Goal: Find specific page/section: Locate a particular part of the current website

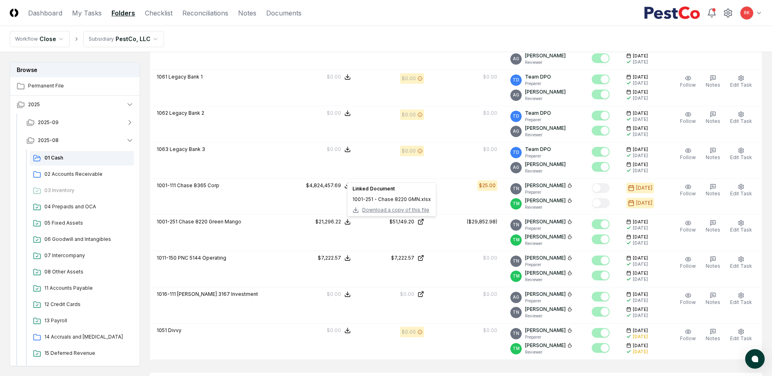
scroll to position [1830, 0]
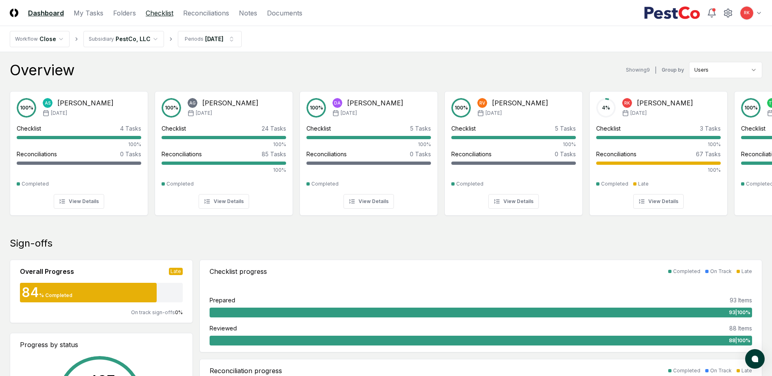
click at [164, 13] on link "Checklist" at bounding box center [160, 13] width 28 height 10
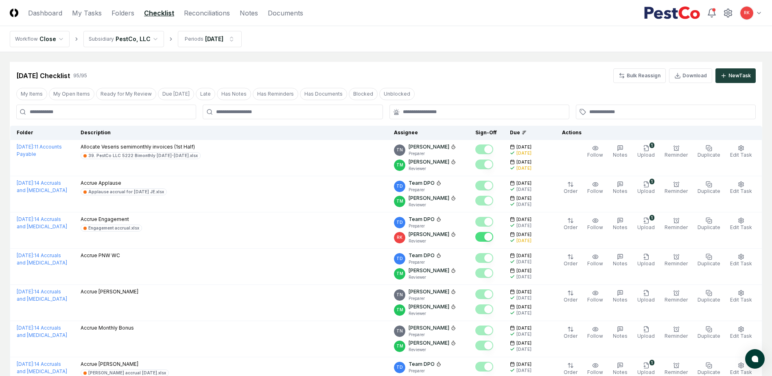
click at [95, 105] on input at bounding box center [106, 112] width 180 height 15
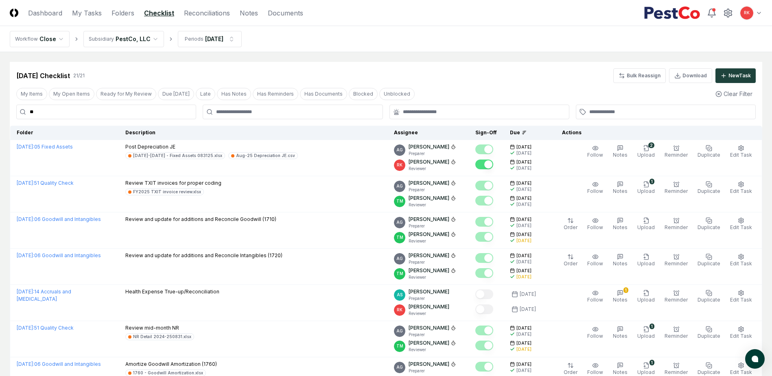
type input "*"
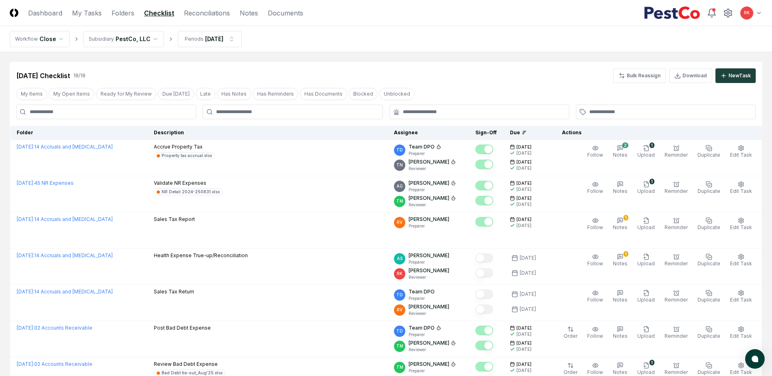
type input "*"
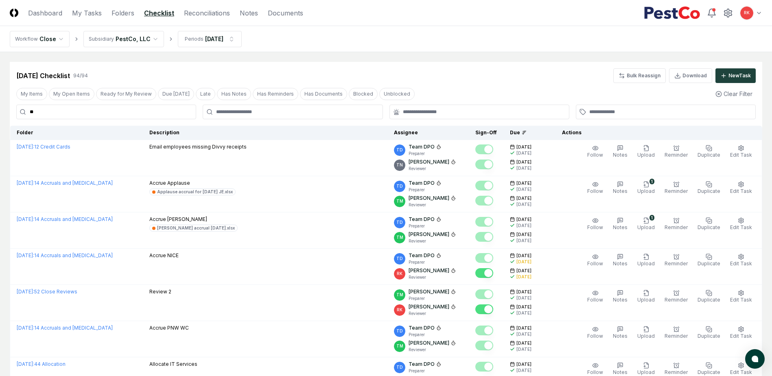
type input "*"
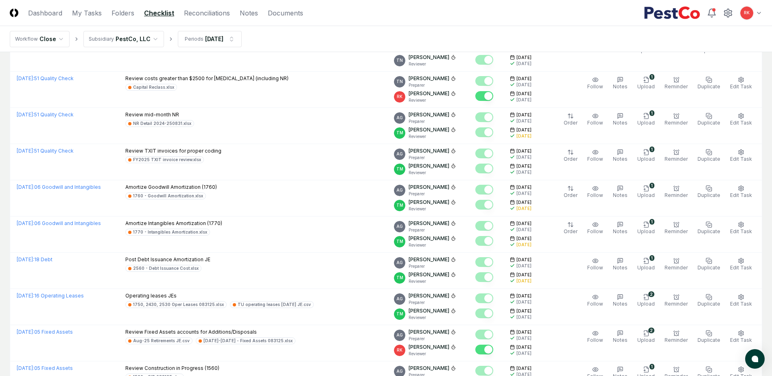
scroll to position [325, 0]
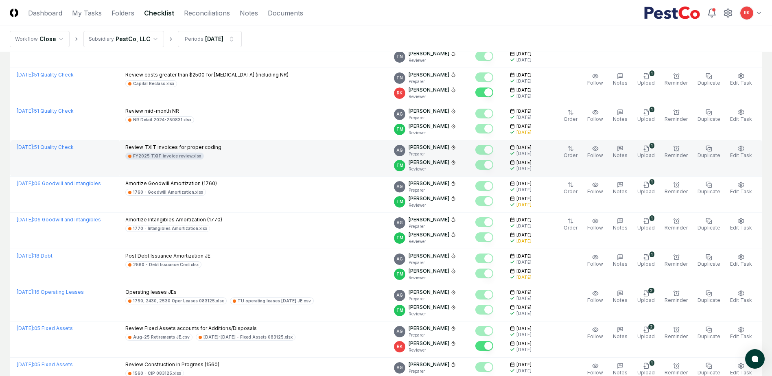
type input "***"
click at [173, 155] on div "FY2025 TXIT invoice review.xlsx" at bounding box center [167, 156] width 68 height 6
